Goal: Task Accomplishment & Management: Complete application form

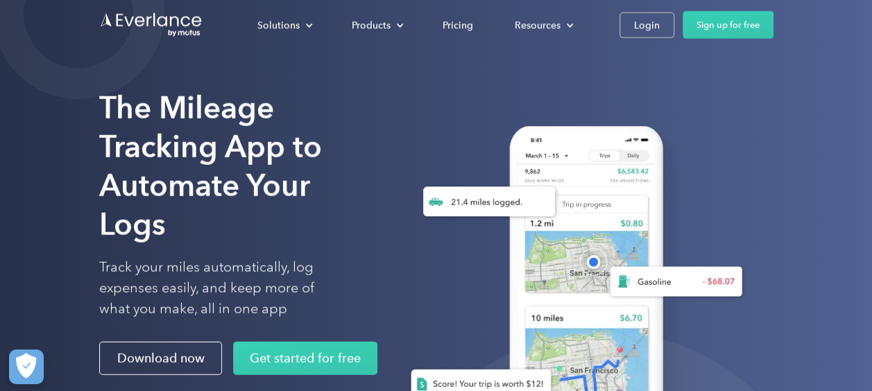
scroll to position [69, 0]
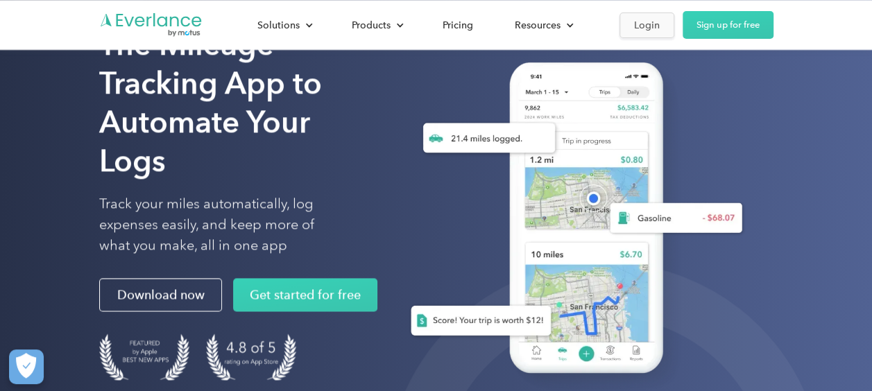
click at [645, 26] on div "Login" at bounding box center [647, 25] width 26 height 17
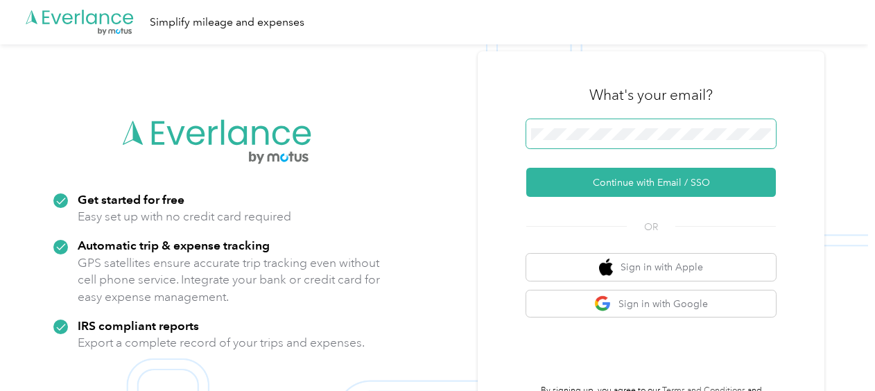
click at [594, 126] on span at bounding box center [651, 133] width 250 height 29
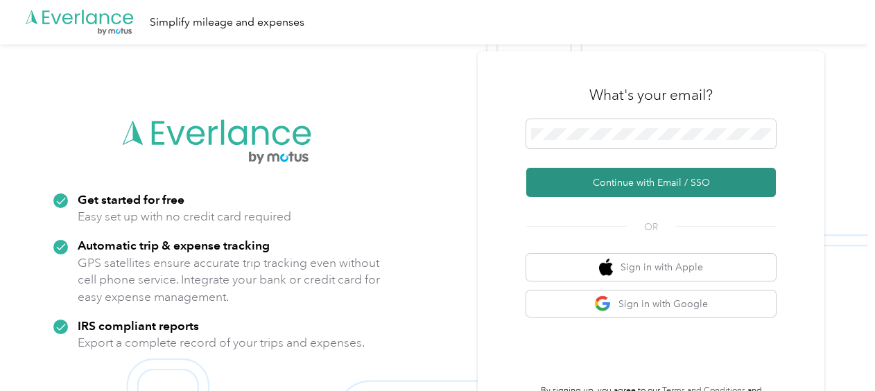
click at [638, 184] on button "Continue with Email / SSO" at bounding box center [651, 182] width 250 height 29
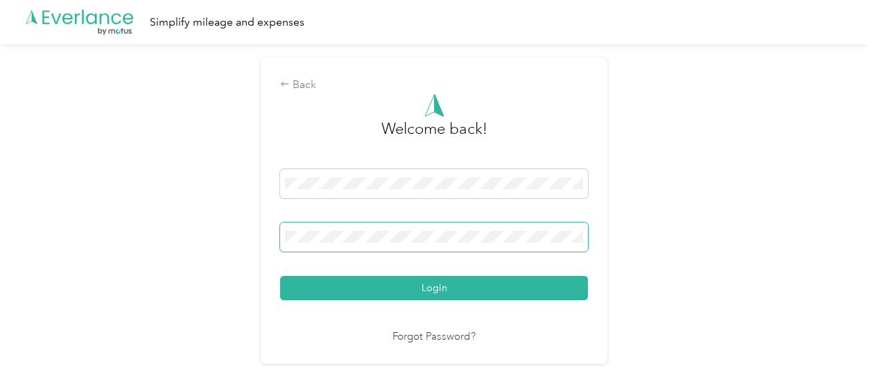
click at [280, 276] on button "Login" at bounding box center [434, 288] width 308 height 24
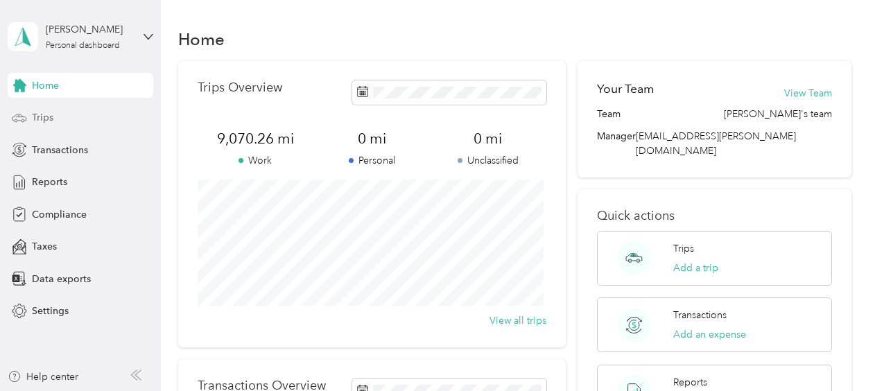
click at [37, 119] on span "Trips" at bounding box center [42, 117] width 21 height 15
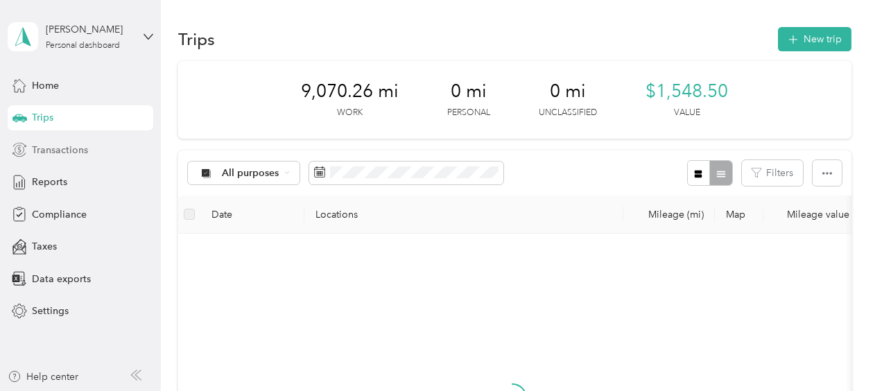
click at [62, 146] on span "Transactions" at bounding box center [60, 150] width 56 height 15
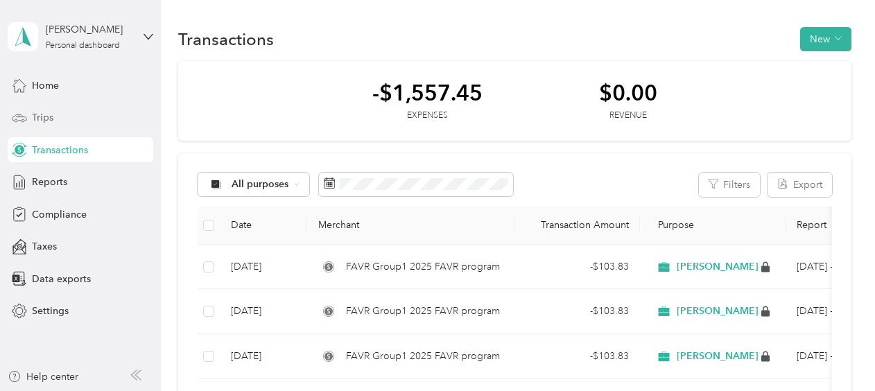
click at [46, 119] on span "Trips" at bounding box center [42, 117] width 21 height 15
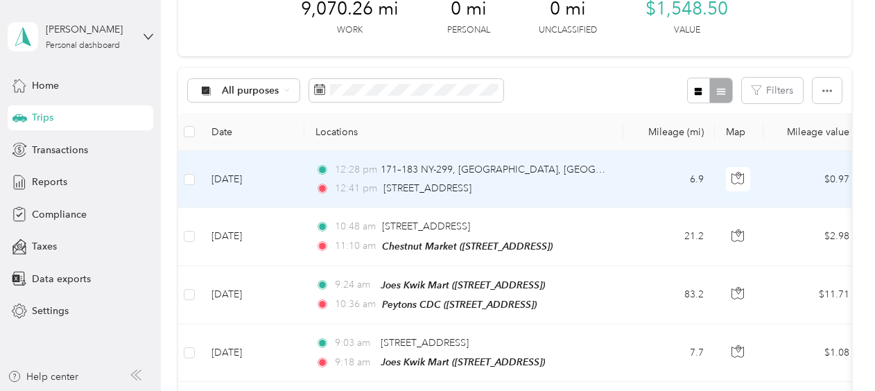
scroll to position [208, 0]
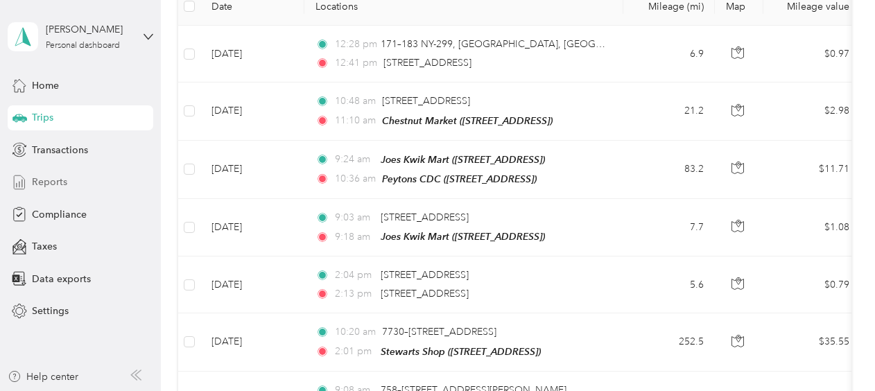
click at [55, 182] on span "Reports" at bounding box center [49, 182] width 35 height 15
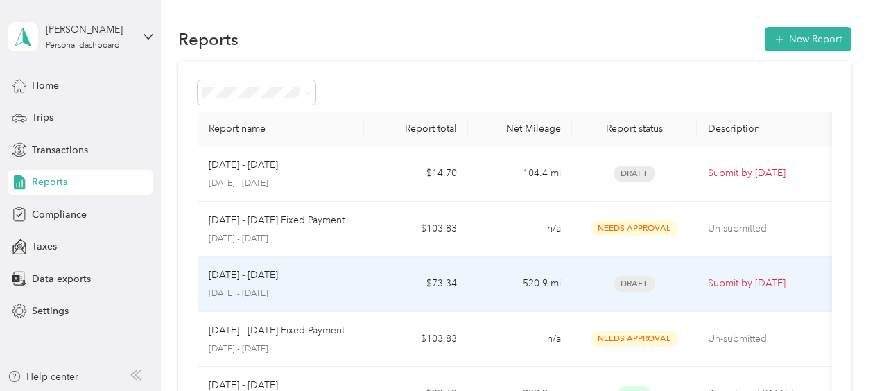
click at [313, 294] on p "[DATE] - [DATE]" at bounding box center [281, 294] width 144 height 12
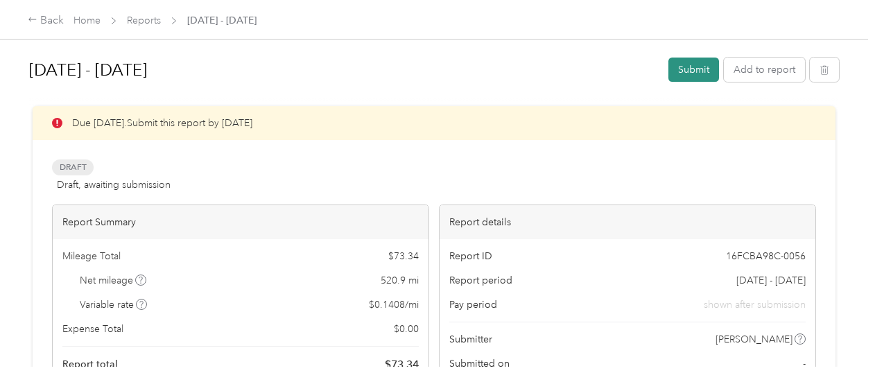
click at [689, 67] on button "Submit" at bounding box center [693, 70] width 51 height 24
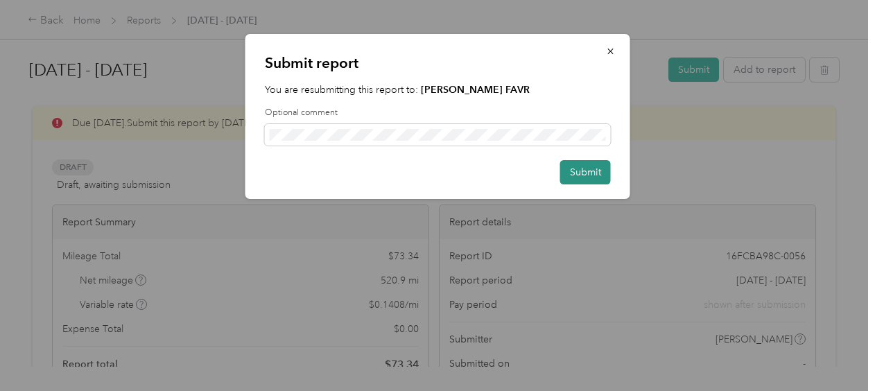
click at [585, 176] on button "Submit" at bounding box center [585, 172] width 51 height 24
